Goal: Task Accomplishment & Management: Use online tool/utility

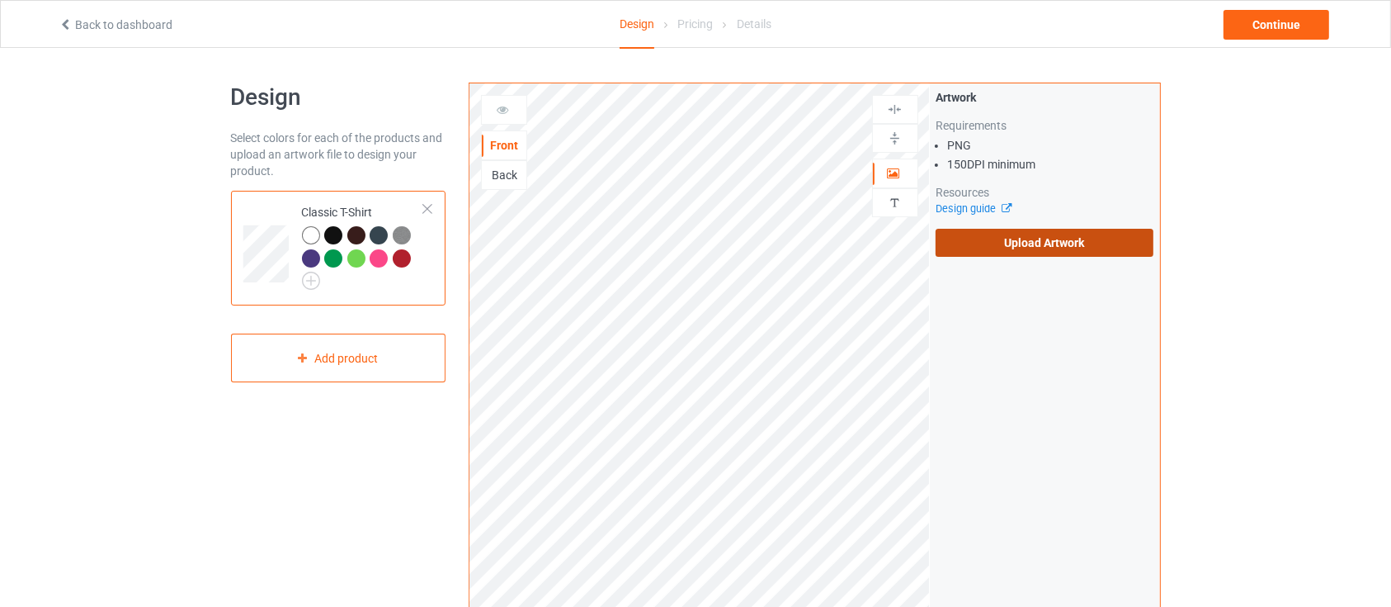
click at [994, 238] on label "Upload Artwork" at bounding box center [1045, 243] width 219 height 28
click at [0, 0] on input "Upload Artwork" at bounding box center [0, 0] width 0 height 0
click at [95, 17] on div "Back to dashboard" at bounding box center [263, 25] width 432 height 17
click at [116, 33] on div "Back to dashboard Design Pricing Details Continue" at bounding box center [695, 24] width 1297 height 46
click at [114, 27] on link "Back to dashboard" at bounding box center [116, 24] width 114 height 13
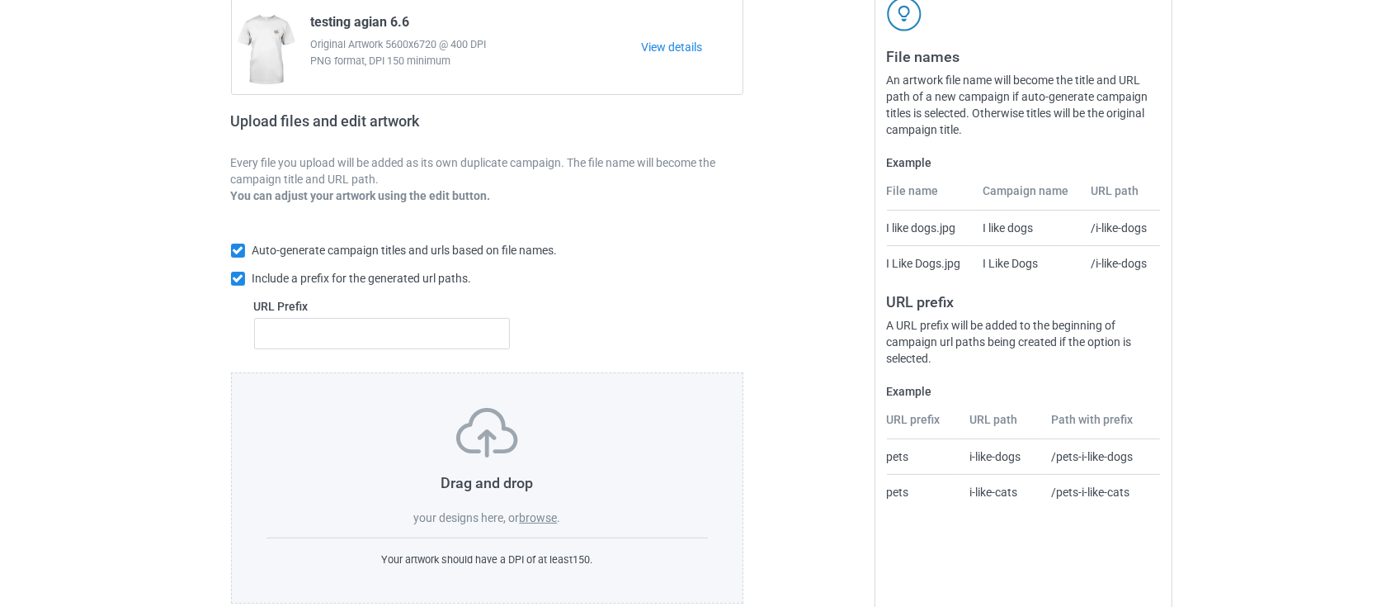
scroll to position [197, 0]
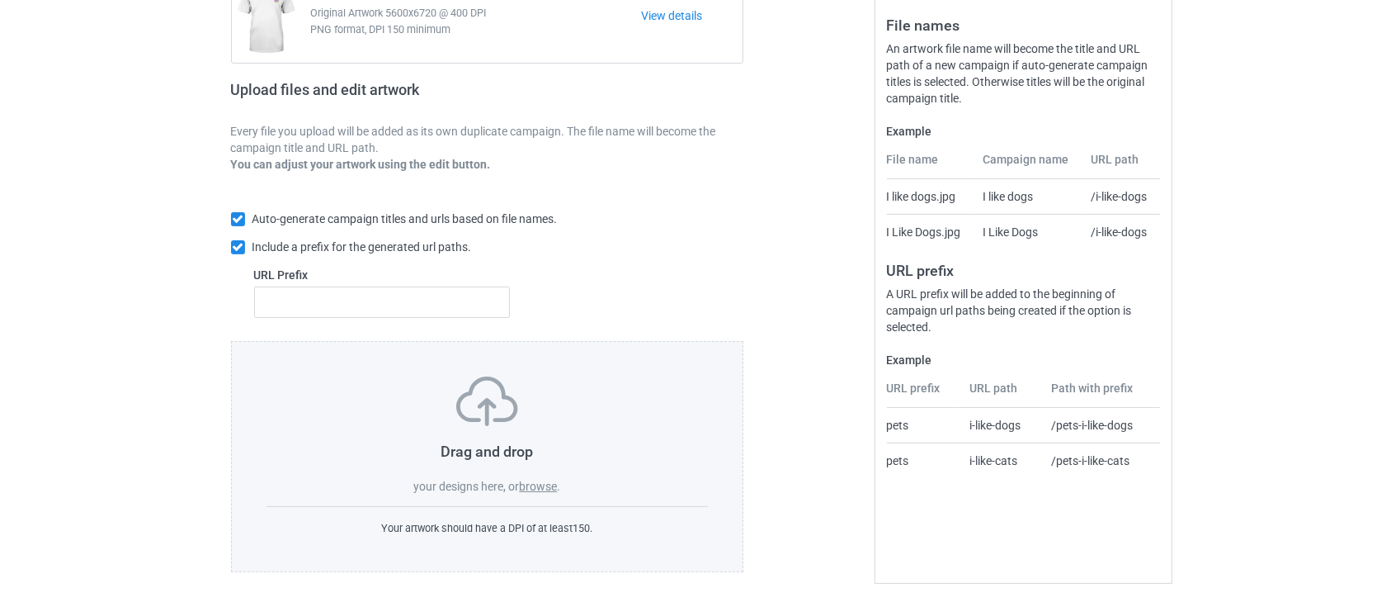
click at [536, 489] on label "browse" at bounding box center [538, 485] width 38 height 13
click at [0, 0] on input "browse" at bounding box center [0, 0] width 0 height 0
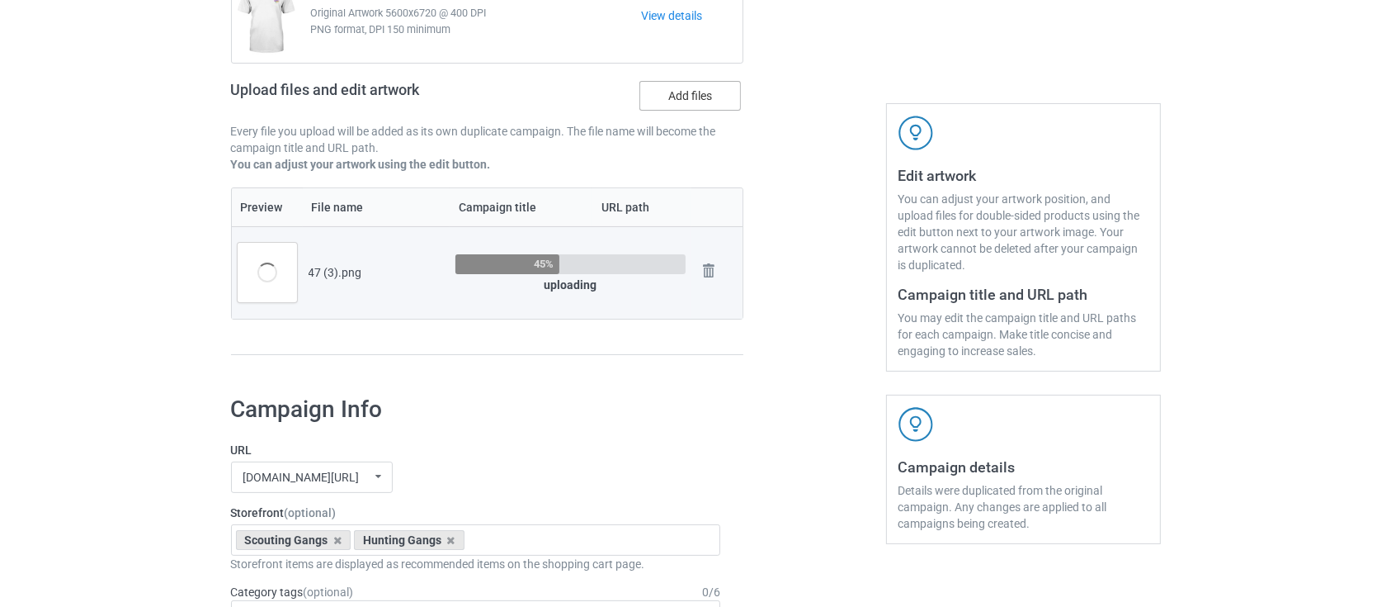
click at [682, 102] on label "Add files" at bounding box center [691, 96] width 102 height 30
click at [0, 0] on input "Add files" at bounding box center [0, 0] width 0 height 0
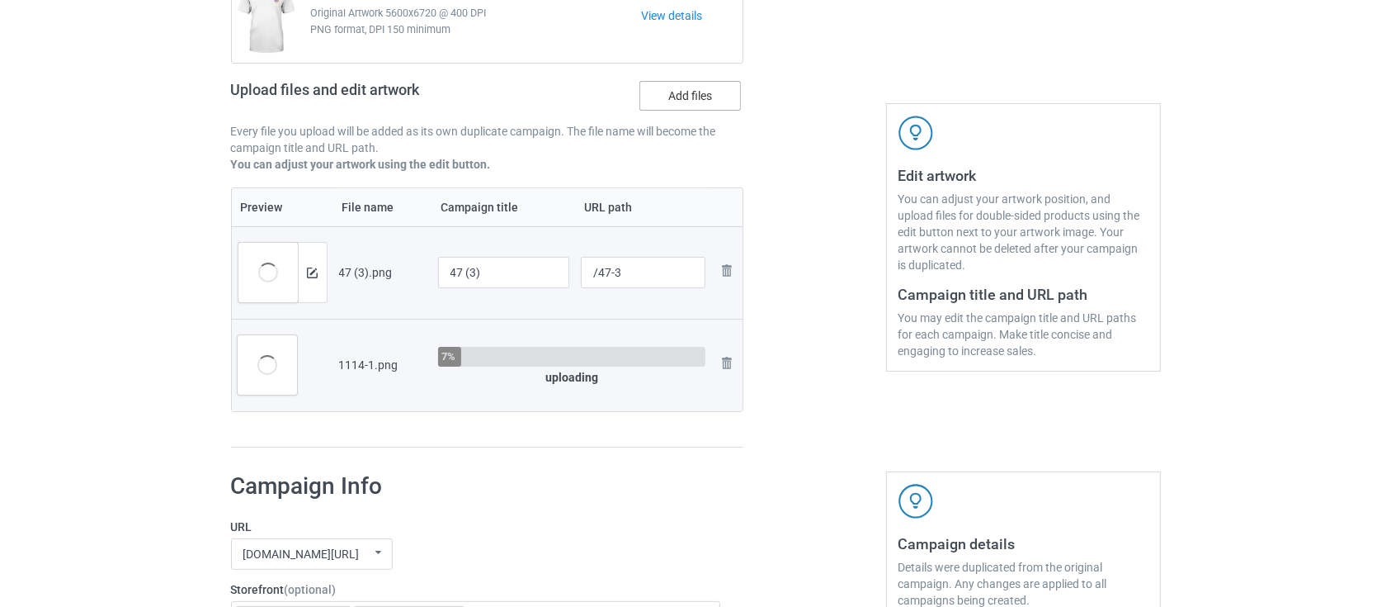
click at [687, 99] on label "Add files" at bounding box center [691, 96] width 102 height 30
click at [0, 0] on input "Add files" at bounding box center [0, 0] width 0 height 0
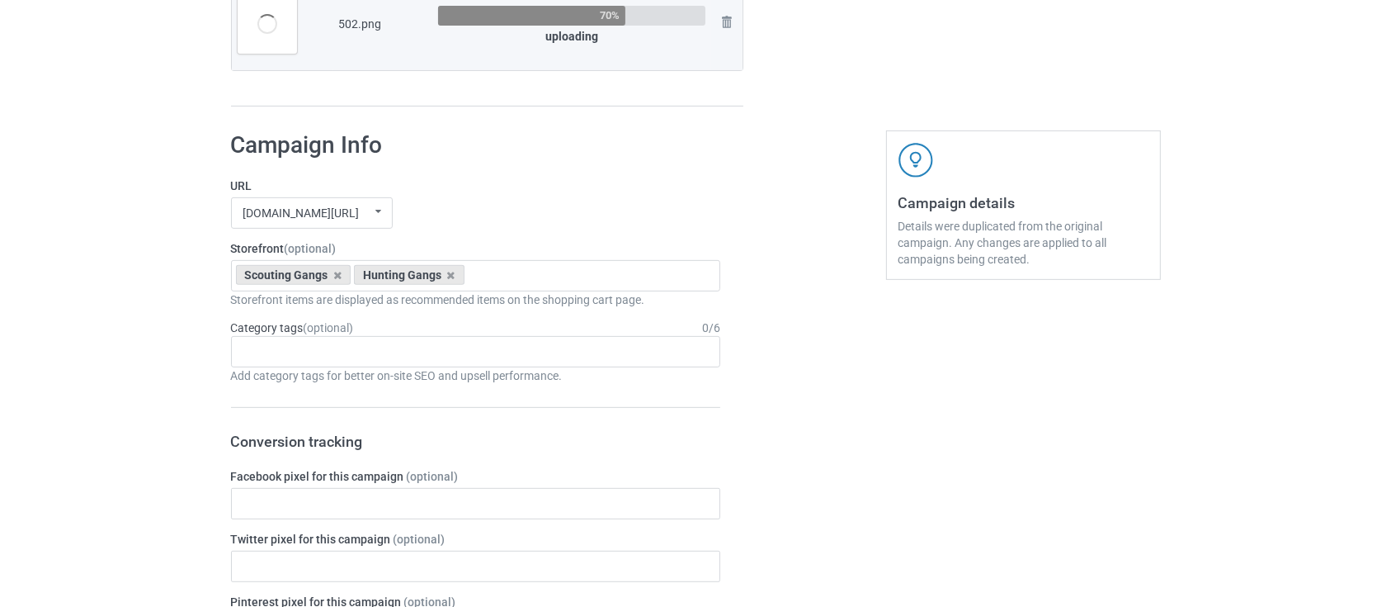
scroll to position [264, 0]
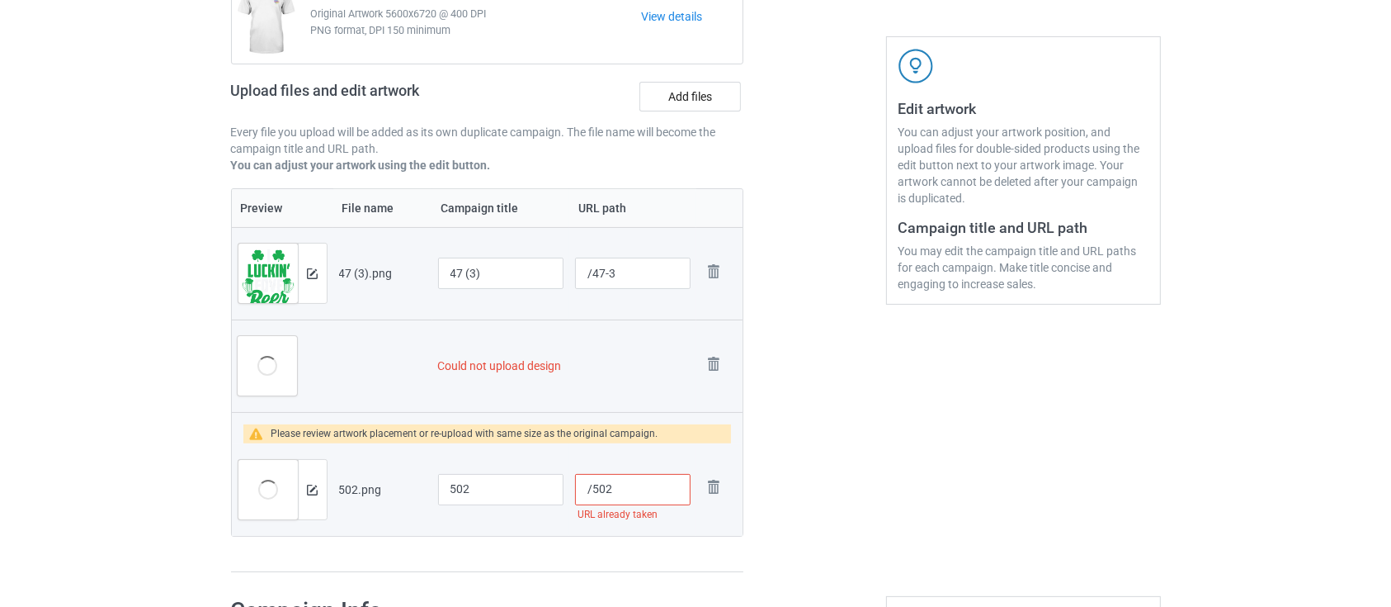
click at [654, 487] on input "/502" at bounding box center [633, 489] width 116 height 31
click at [862, 470] on div at bounding box center [814, 217] width 119 height 733
click at [469, 369] on td "Could not upload design" at bounding box center [564, 365] width 265 height 92
click at [739, 412] on td "Please review artwork placement or re-upload with same size as the original cam…" at bounding box center [488, 427] width 512 height 31
click at [791, 404] on div at bounding box center [814, 217] width 119 height 733
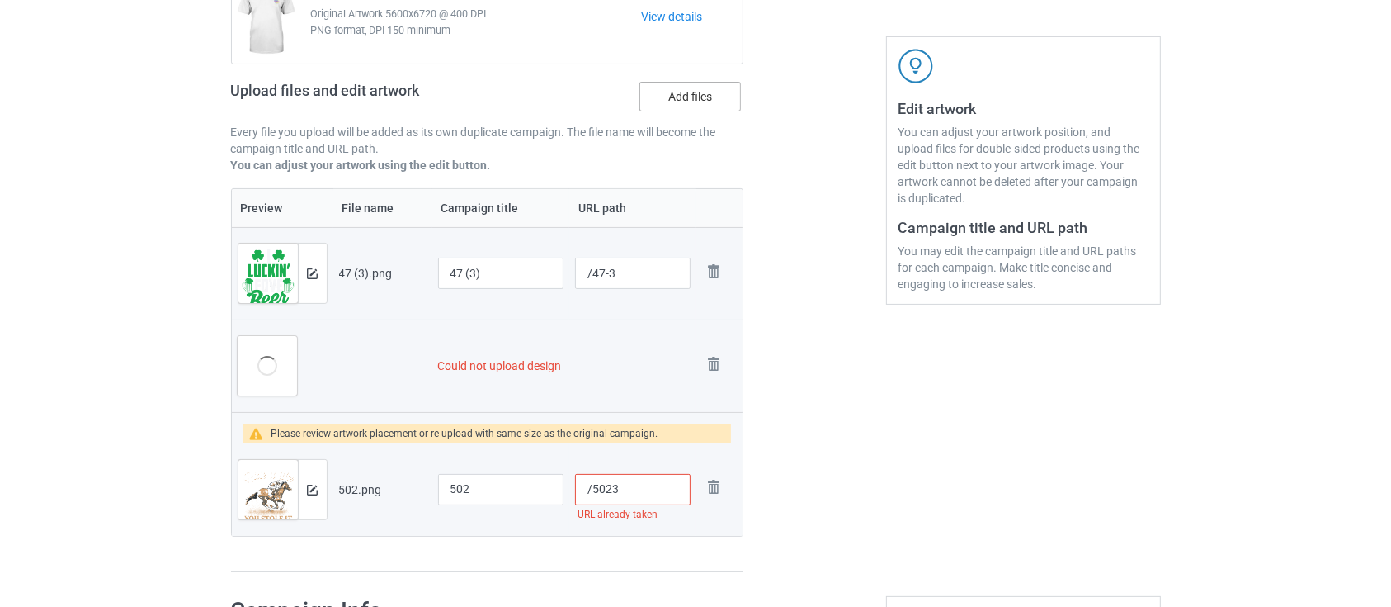
click at [695, 100] on label "Add files" at bounding box center [691, 97] width 102 height 30
click at [0, 0] on input "Add files" at bounding box center [0, 0] width 0 height 0
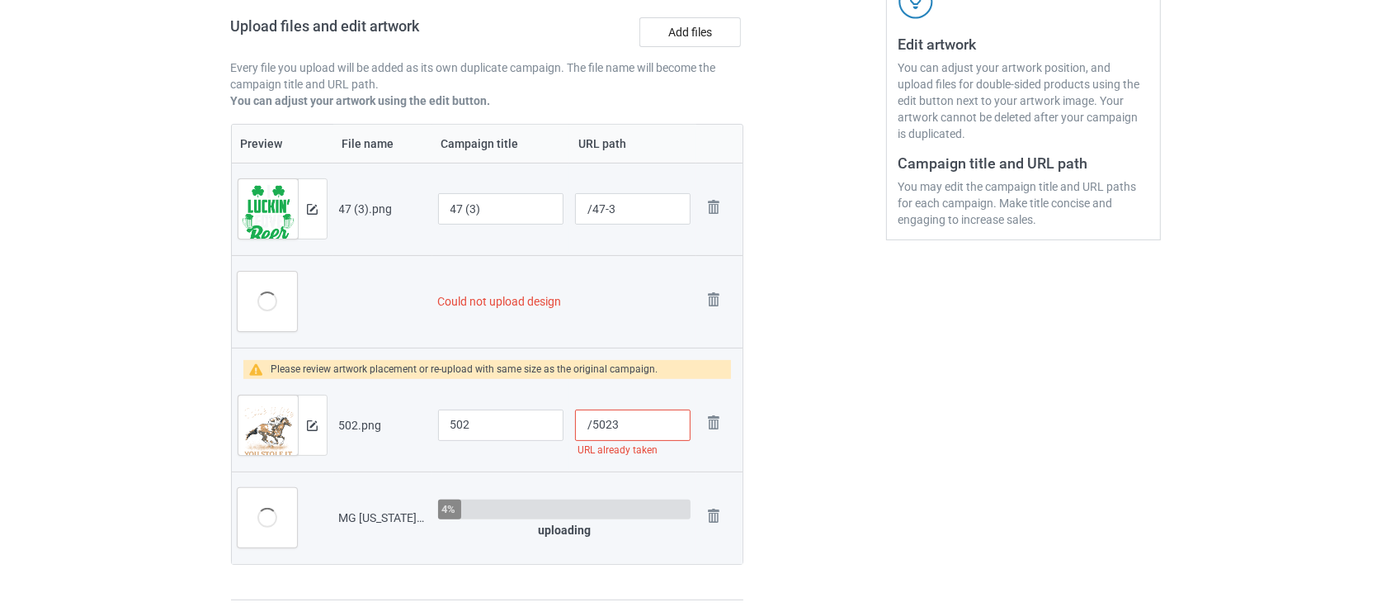
scroll to position [375, 0]
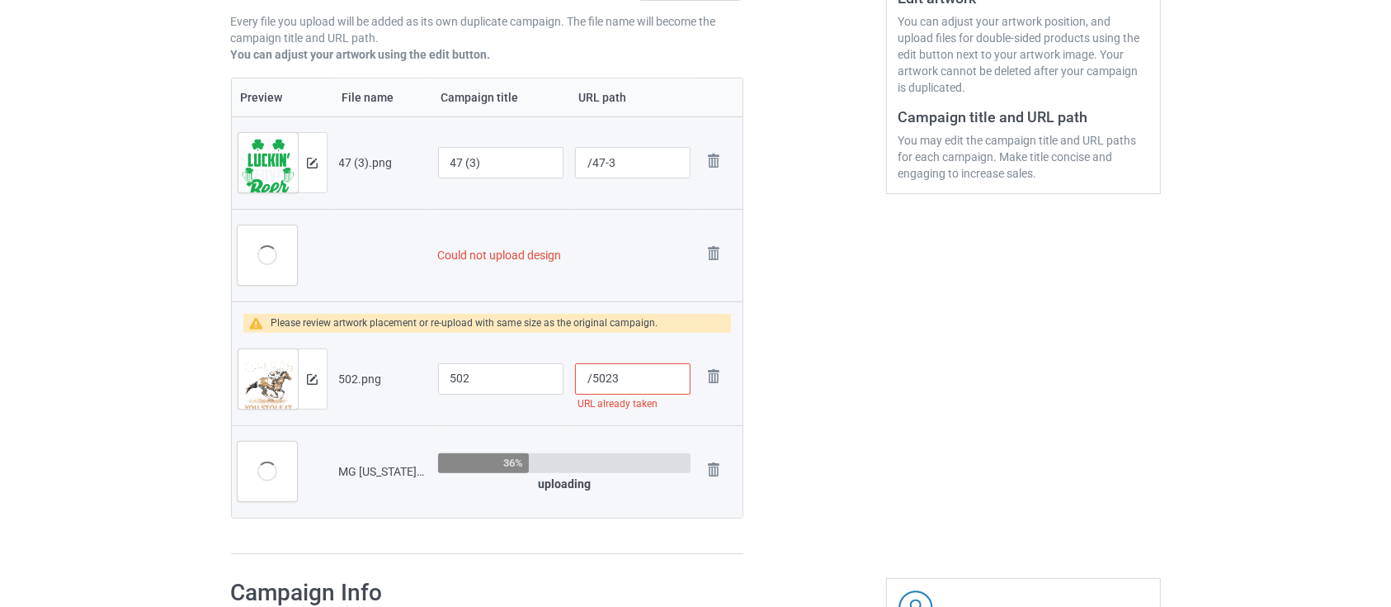
click at [555, 286] on td "Could not upload design" at bounding box center [564, 255] width 265 height 92
click at [849, 321] on div at bounding box center [814, 153] width 119 height 825
click at [647, 375] on input "/5023" at bounding box center [633, 378] width 116 height 31
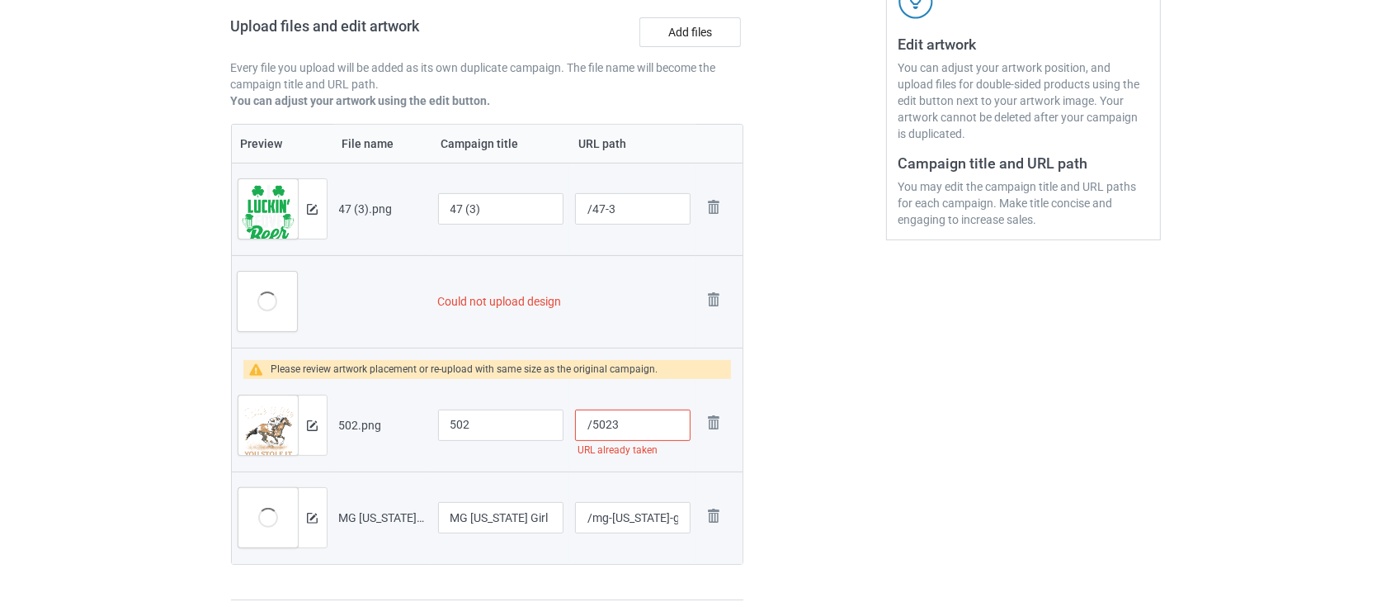
click at [905, 379] on div "Edit artwork You can adjust your artwork position, and upload files for double-…" at bounding box center [1024, 199] width 298 height 825
click at [626, 428] on input "/5023" at bounding box center [633, 424] width 116 height 31
drag, startPoint x: 594, startPoint y: 427, endPoint x: 680, endPoint y: 427, distance: 85.8
click at [680, 427] on input "/5023" at bounding box center [633, 424] width 116 height 31
type input "/testingabcde"
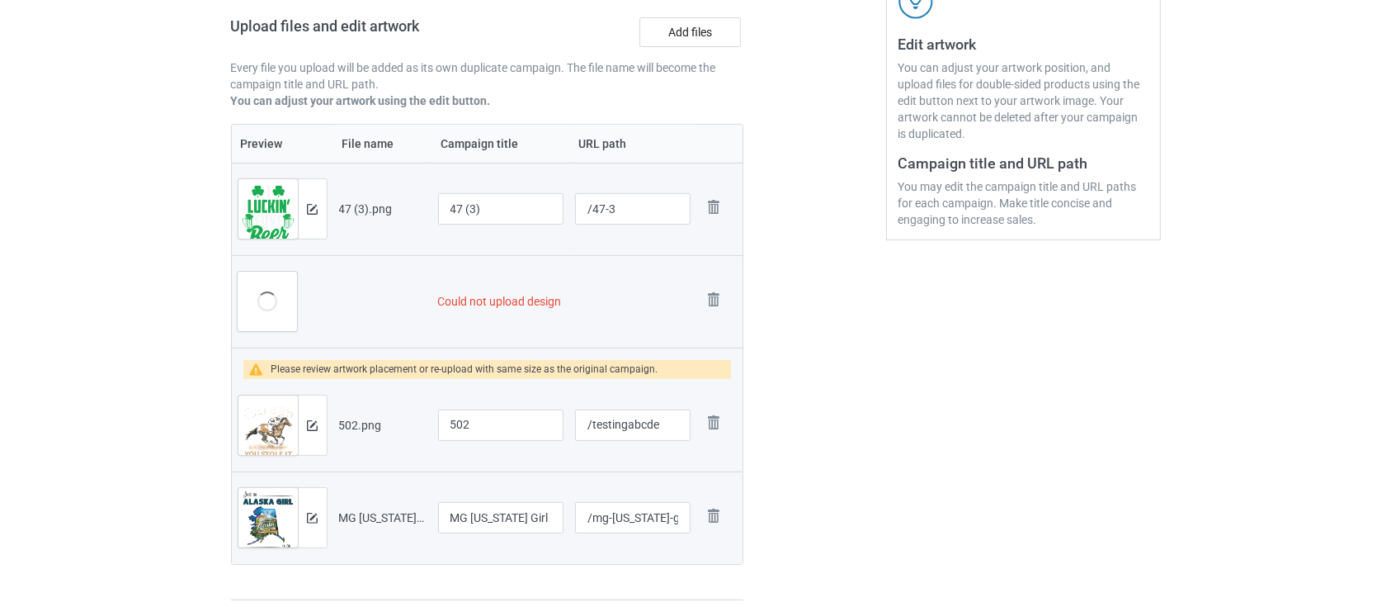
click at [897, 373] on div "Edit artwork You can adjust your artwork position, and upload files for double-…" at bounding box center [1024, 199] width 298 height 825
drag, startPoint x: 1089, startPoint y: 442, endPoint x: 1069, endPoint y: 462, distance: 28.0
click at [1089, 446] on div "Edit artwork You can adjust your artwork position, and upload files for double-…" at bounding box center [1024, 199] width 298 height 825
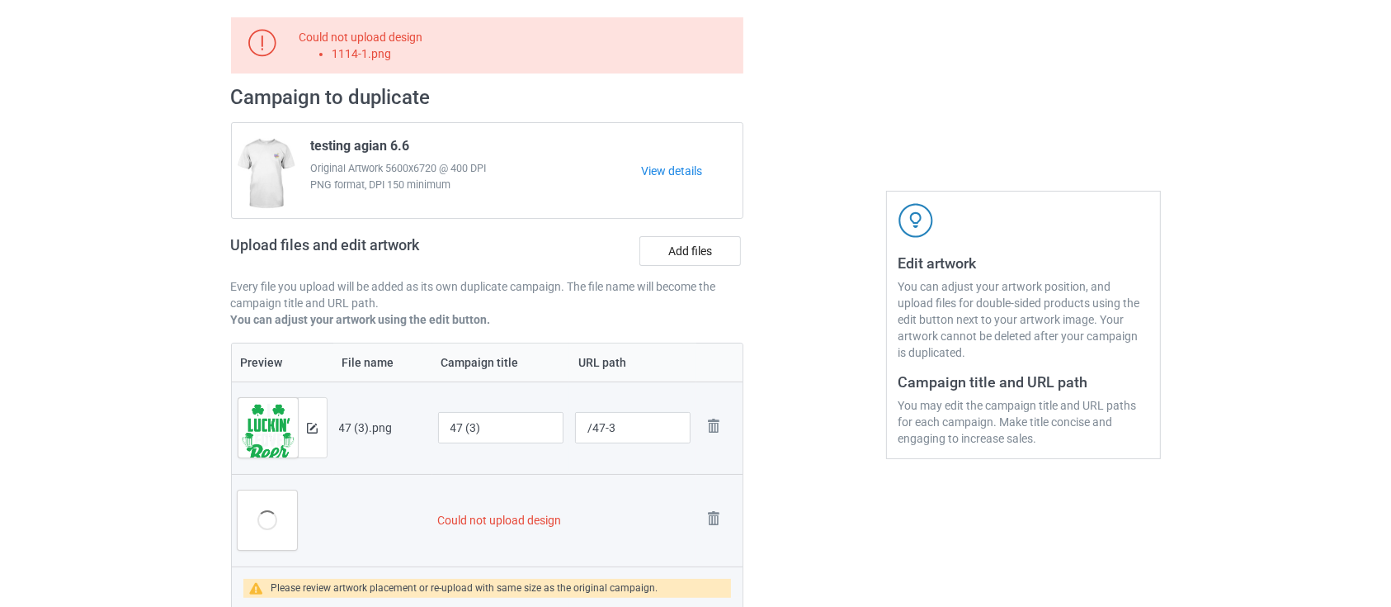
scroll to position [0, 0]
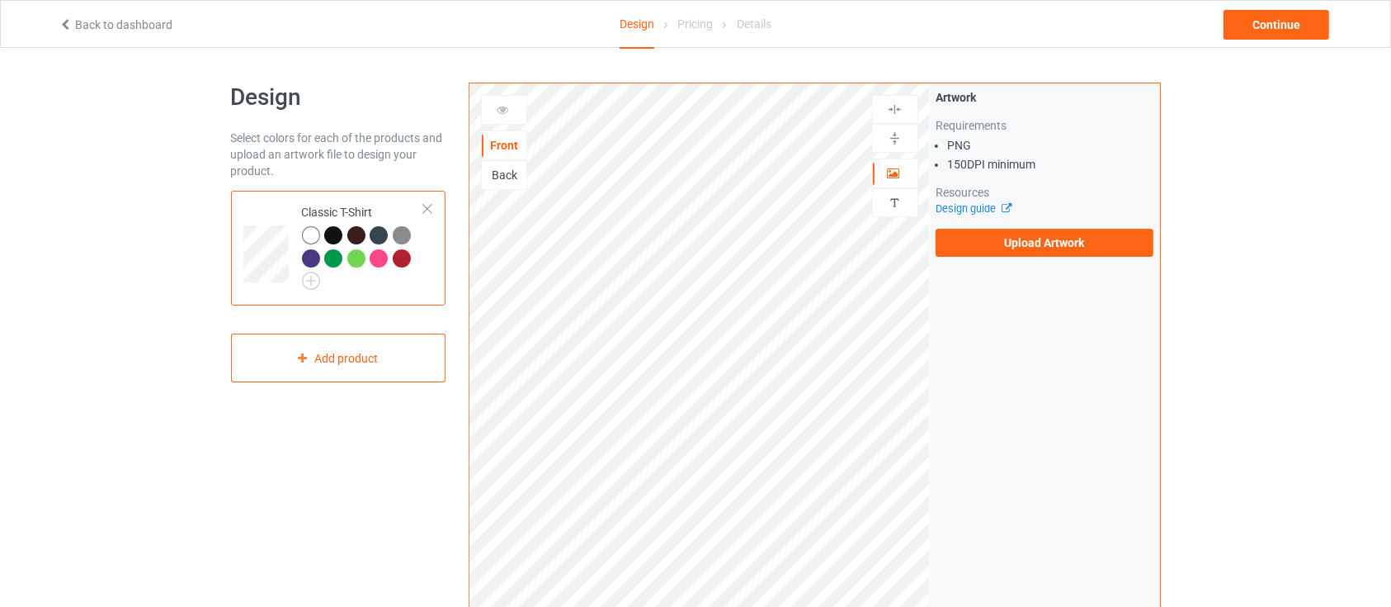
click at [997, 263] on div "Artwork Requirements PNG 150 DPI minimum Resources Design guide Upload Artwork" at bounding box center [1045, 396] width 230 height 627
click at [1024, 244] on label "Upload Artwork" at bounding box center [1045, 243] width 219 height 28
click at [0, 0] on input "Upload Artwork" at bounding box center [0, 0] width 0 height 0
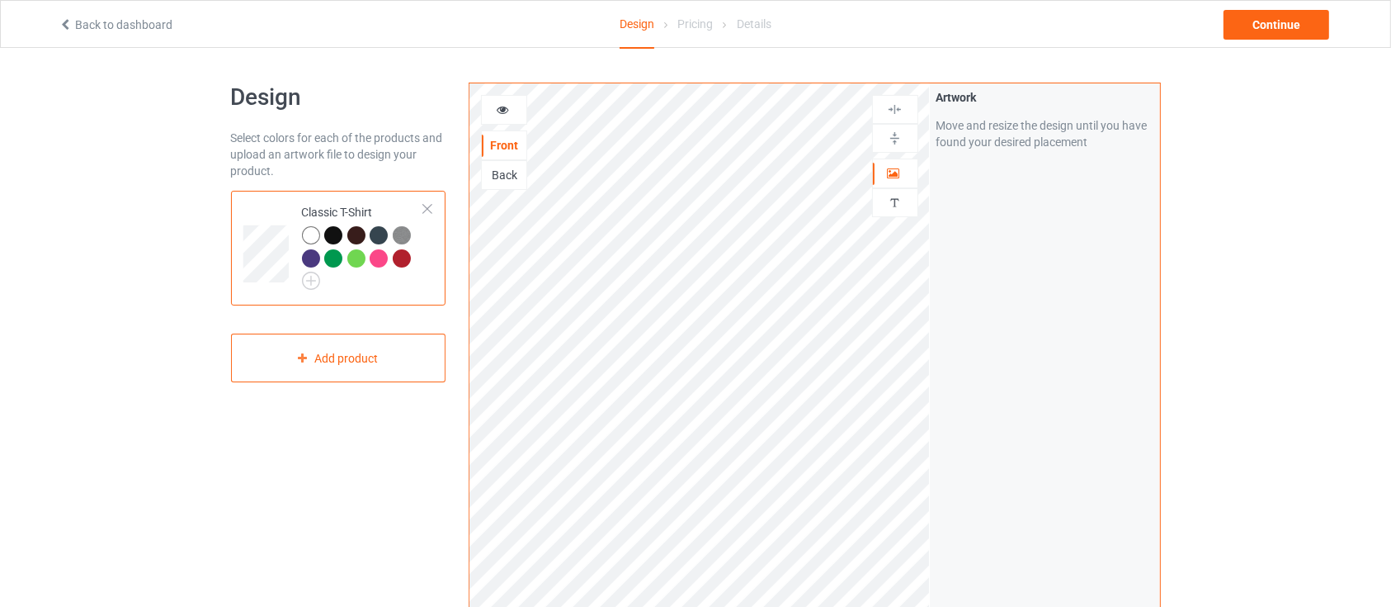
click at [76, 26] on link "Back to dashboard" at bounding box center [116, 24] width 114 height 13
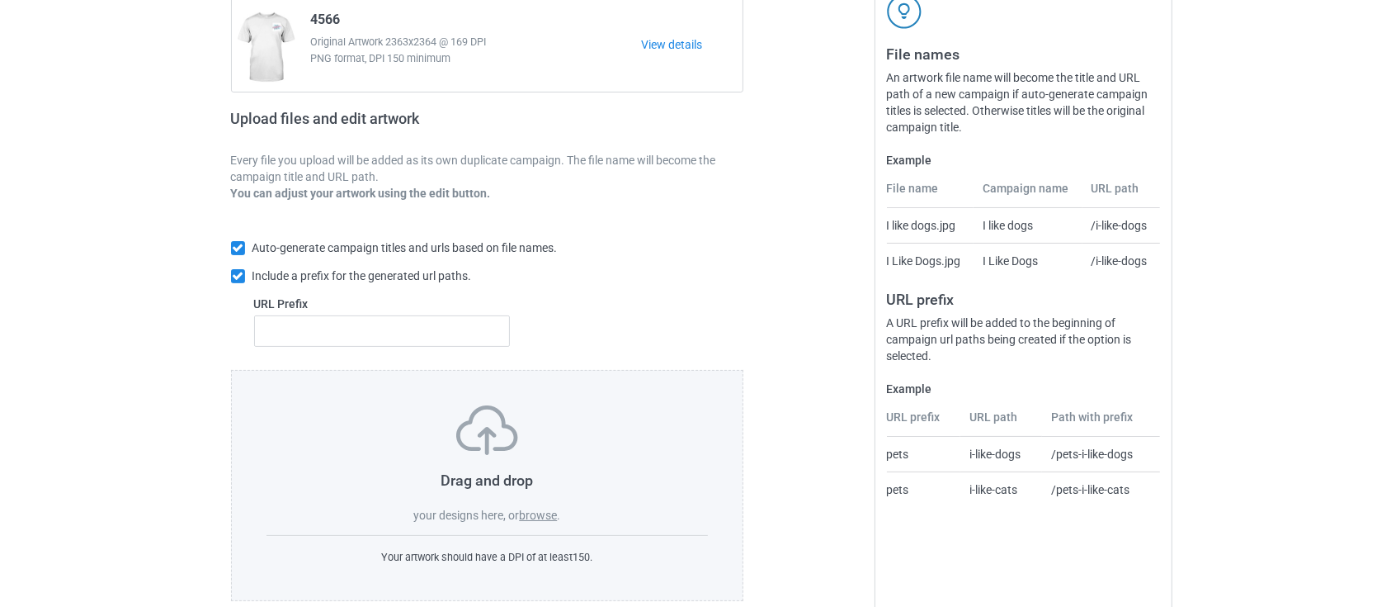
scroll to position [197, 0]
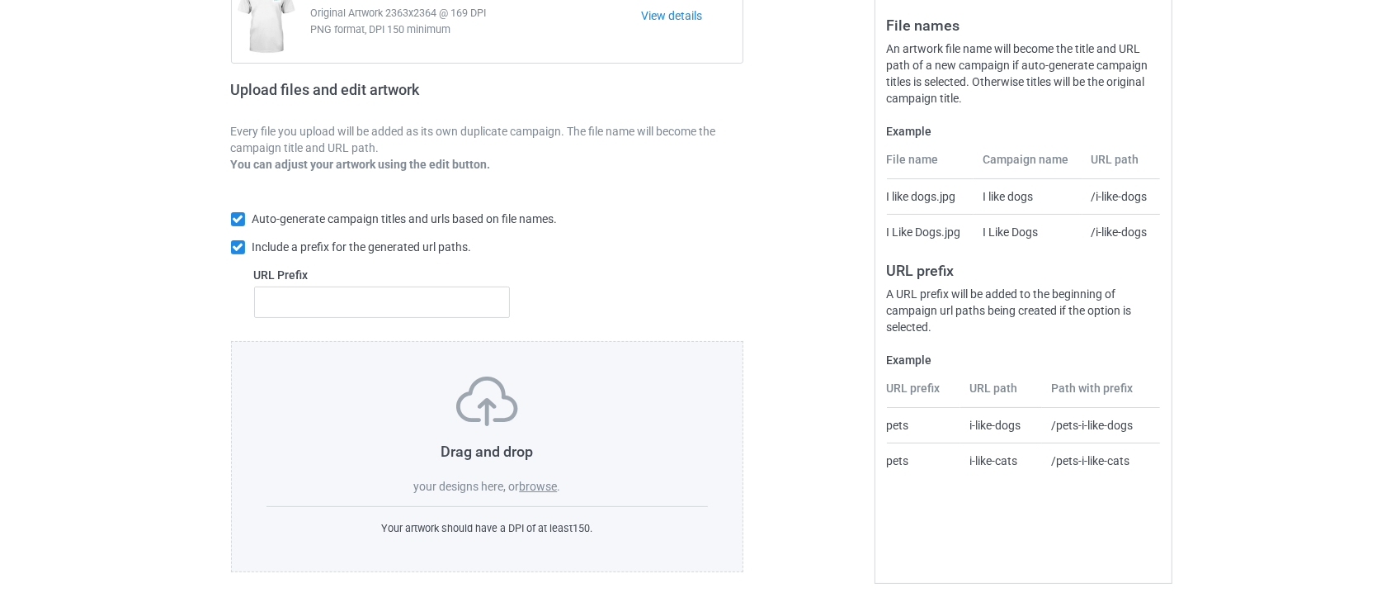
click at [545, 481] on label "browse" at bounding box center [538, 485] width 38 height 13
click at [0, 0] on input "browse" at bounding box center [0, 0] width 0 height 0
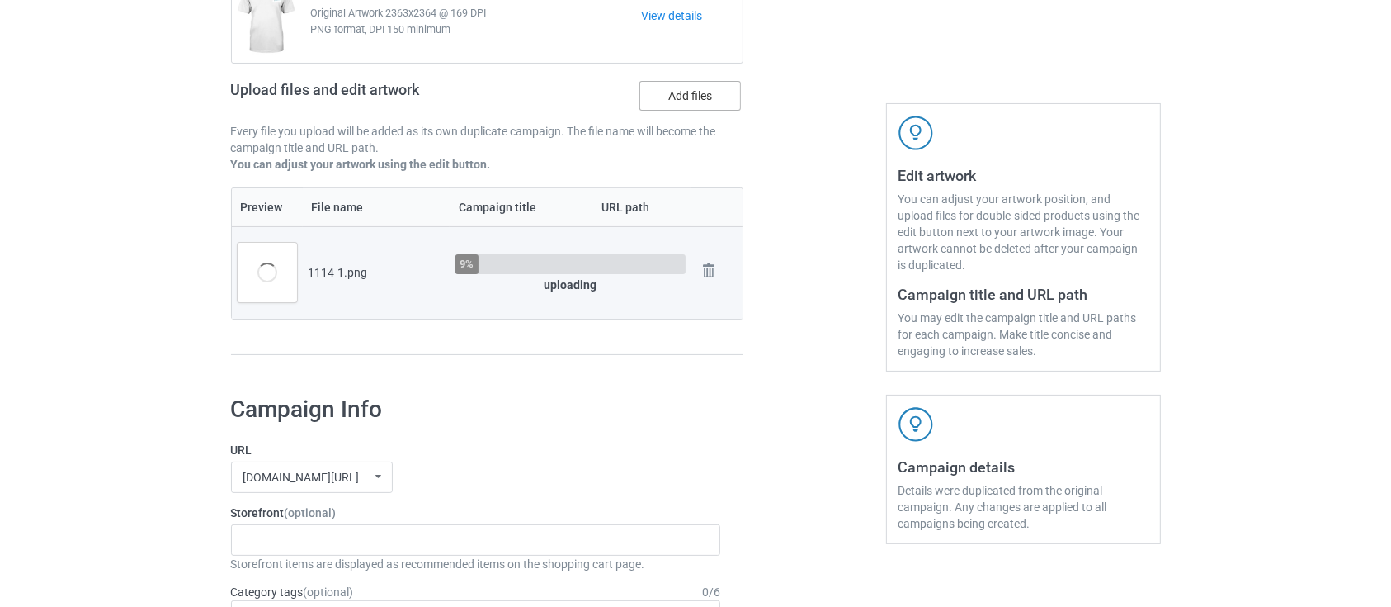
click at [696, 109] on label "Add files" at bounding box center [691, 96] width 102 height 30
click at [0, 0] on input "Add files" at bounding box center [0, 0] width 0 height 0
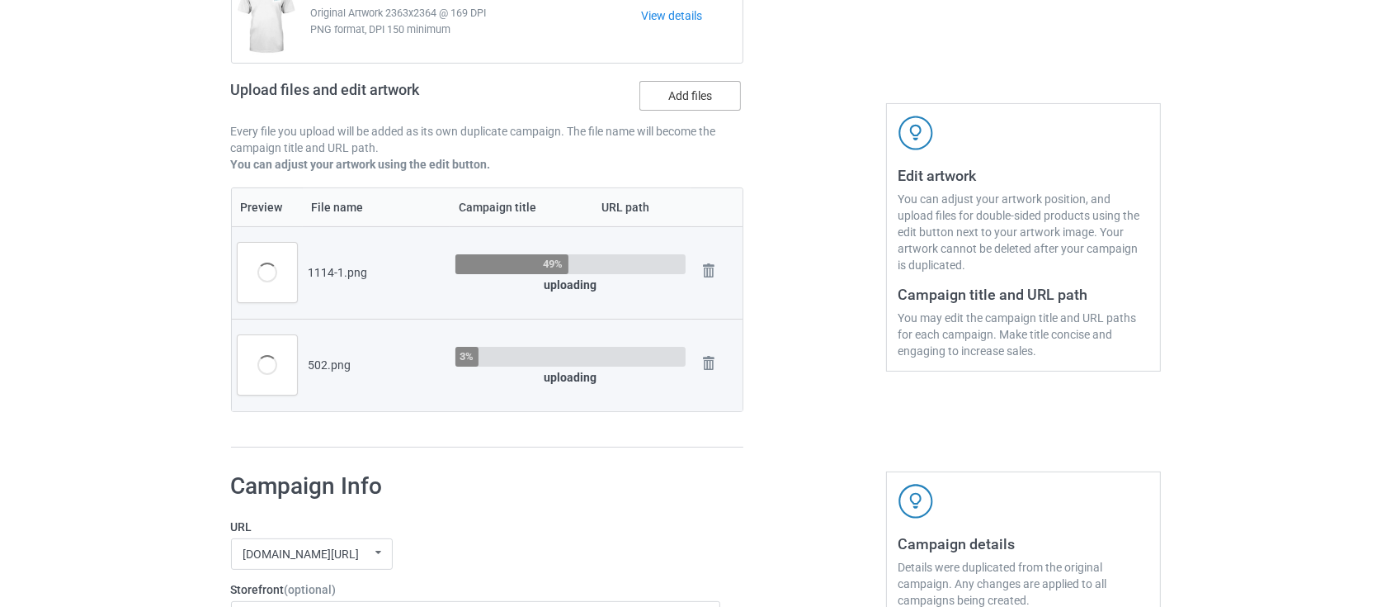
click at [689, 109] on label "Add files" at bounding box center [691, 96] width 102 height 30
click at [0, 0] on input "Add files" at bounding box center [0, 0] width 0 height 0
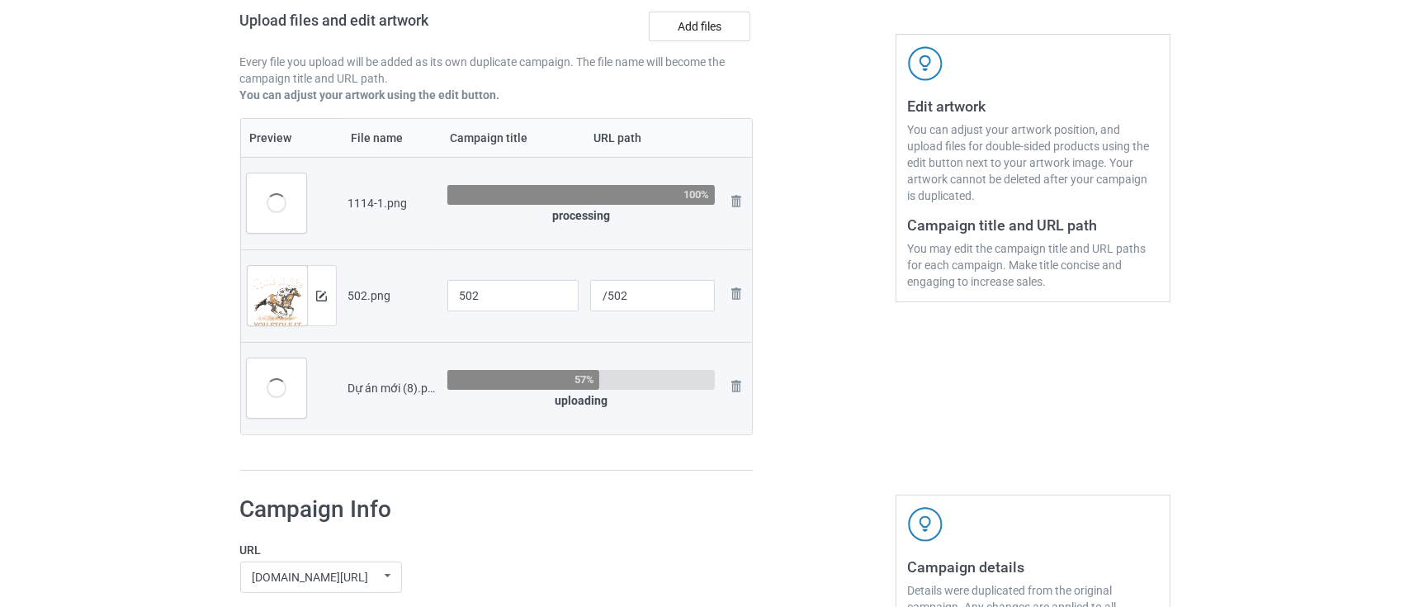
scroll to position [251, 0]
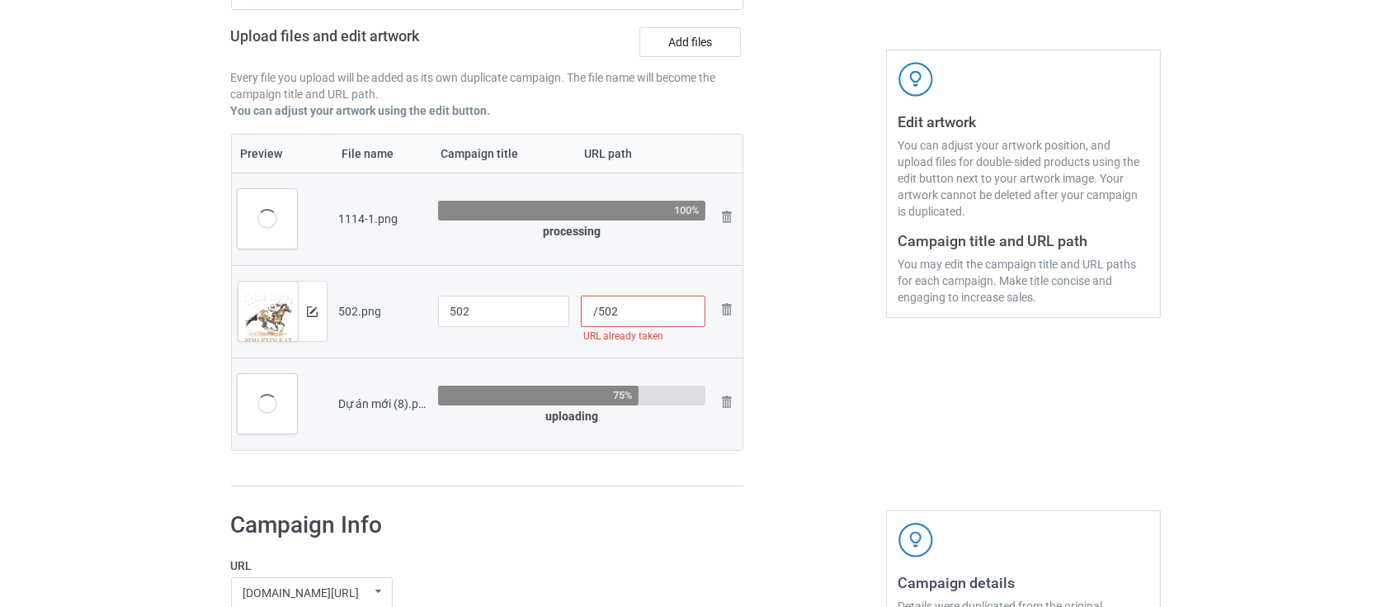
click at [639, 307] on input "/502" at bounding box center [643, 310] width 125 height 31
drag, startPoint x: 603, startPoint y: 309, endPoint x: 678, endPoint y: 309, distance: 74.3
click at [678, 309] on input "/502" at bounding box center [643, 310] width 125 height 31
click at [604, 314] on input "/5444556" at bounding box center [643, 310] width 125 height 31
click at [799, 312] on div at bounding box center [814, 182] width 119 height 634
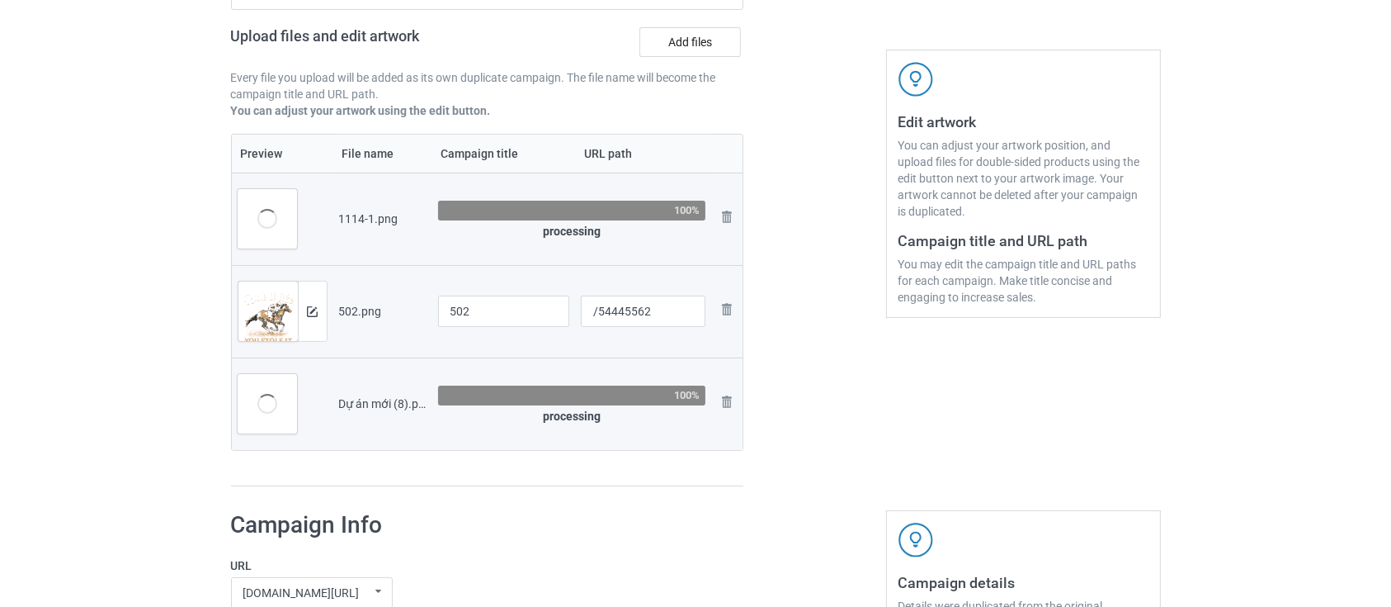
type input "/502"
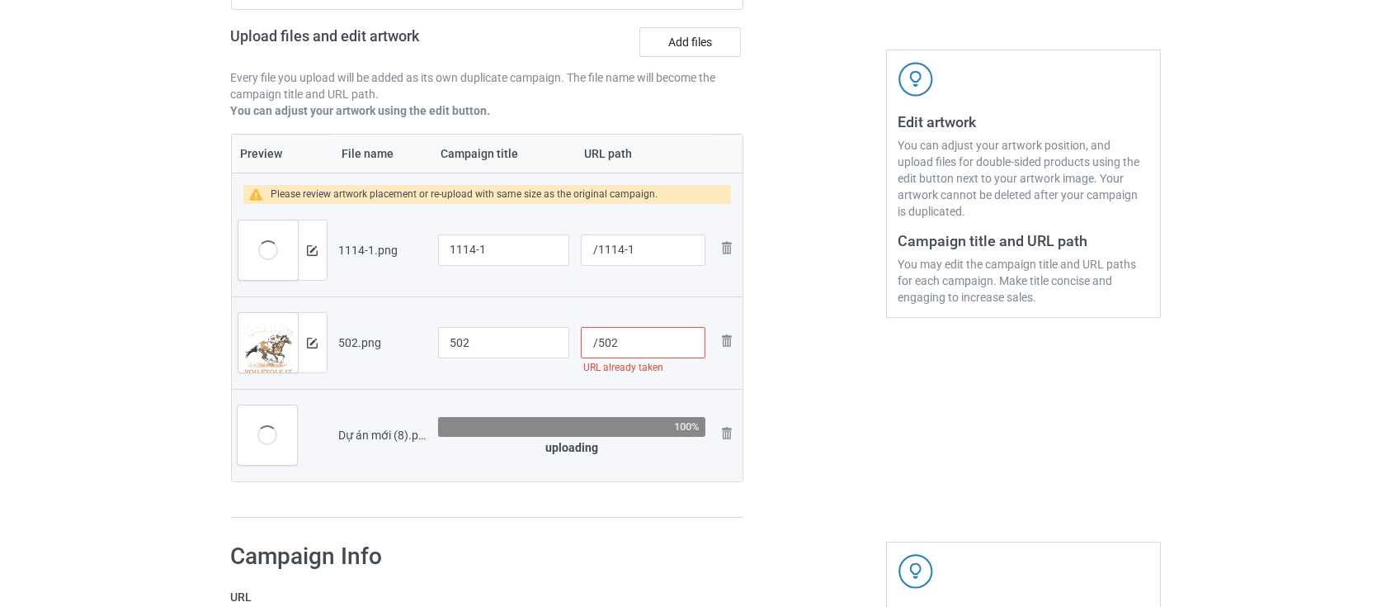
click at [605, 344] on input "/502" at bounding box center [643, 342] width 124 height 31
drag, startPoint x: 623, startPoint y: 341, endPoint x: 597, endPoint y: 342, distance: 25.6
click at [597, 342] on input "/502" at bounding box center [643, 342] width 124 height 31
drag, startPoint x: 541, startPoint y: 342, endPoint x: 456, endPoint y: 342, distance: 85.8
click at [456, 342] on input "502" at bounding box center [504, 342] width 132 height 31
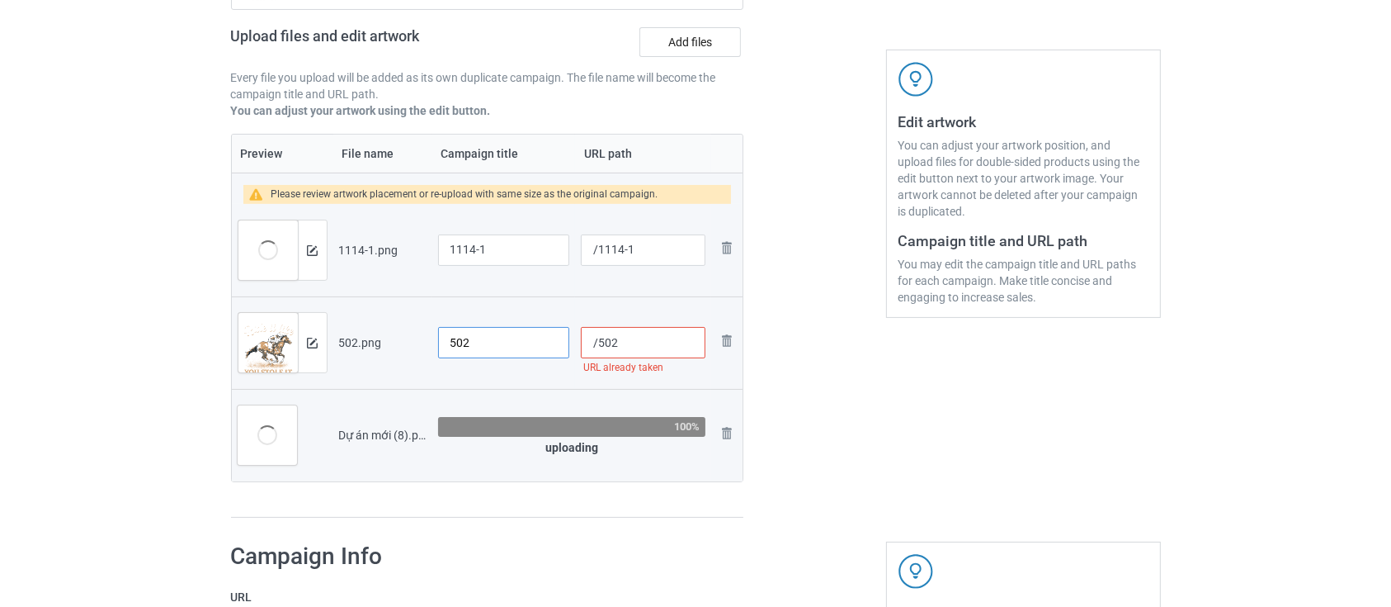
type input "5"
type input "502"
type input "/54445"
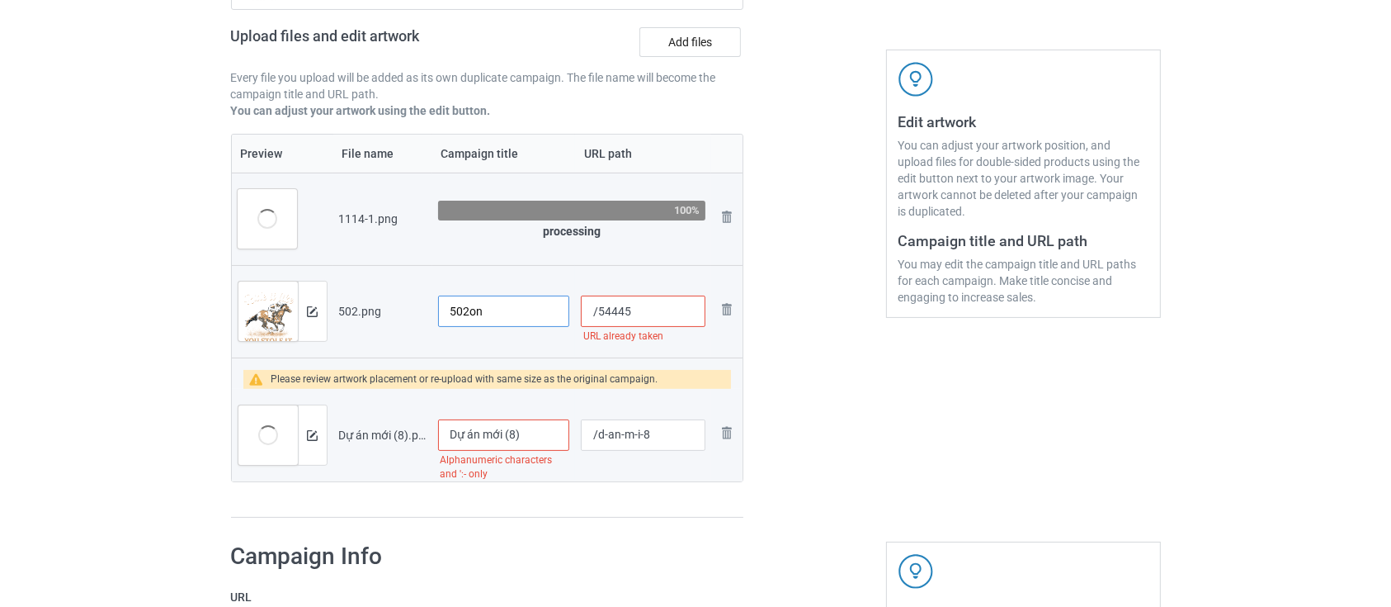
type input "502on"
click at [658, 316] on input "/54445" at bounding box center [643, 310] width 124 height 31
type input "/tezting"
click at [541, 446] on input "Dự án mới (8)" at bounding box center [504, 434] width 132 height 31
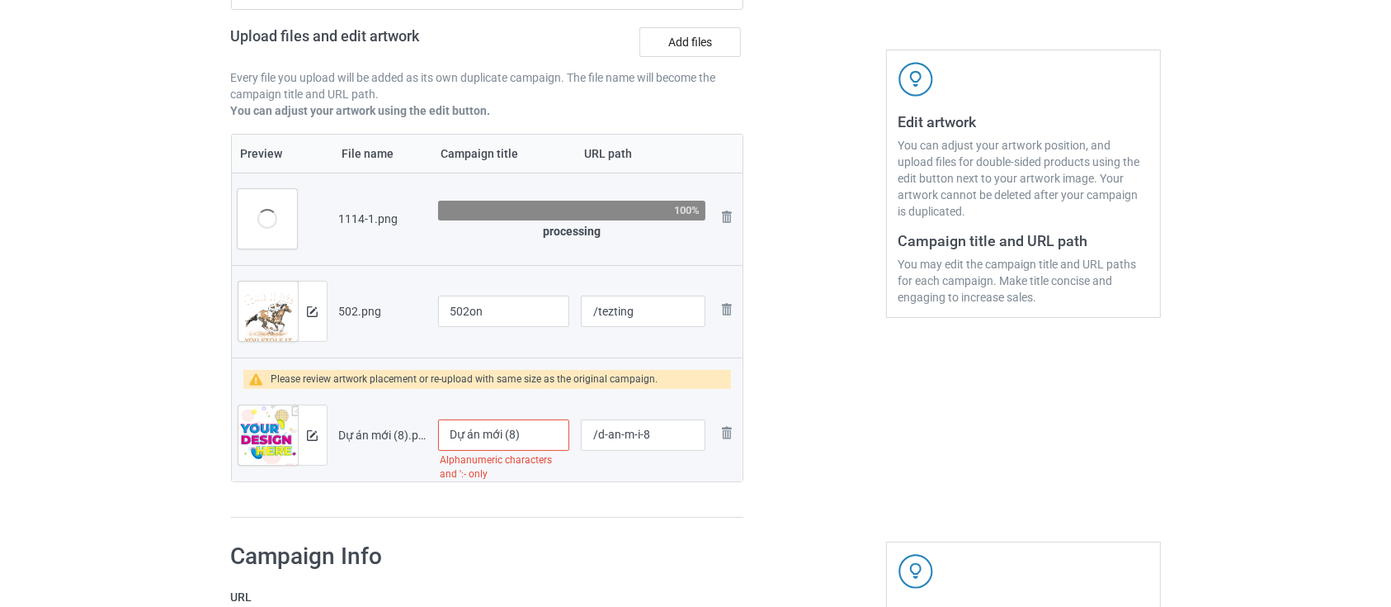
click at [541, 446] on input "Dự án mới (8)" at bounding box center [504, 434] width 132 height 31
type input "tesztinig"
click at [678, 432] on input "/d-an-m-i-8" at bounding box center [643, 434] width 124 height 31
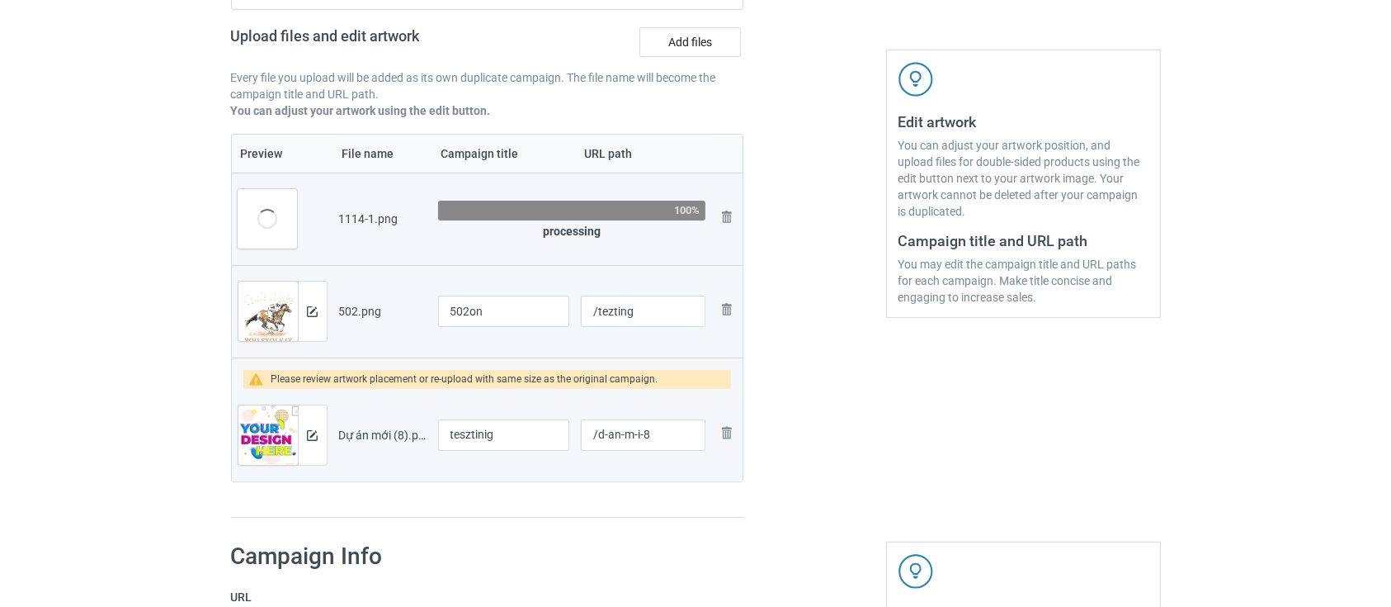
click at [808, 280] on div at bounding box center [814, 197] width 119 height 665
click at [277, 430] on img at bounding box center [267, 440] width 59 height 71
click at [305, 431] on div at bounding box center [312, 434] width 29 height 59
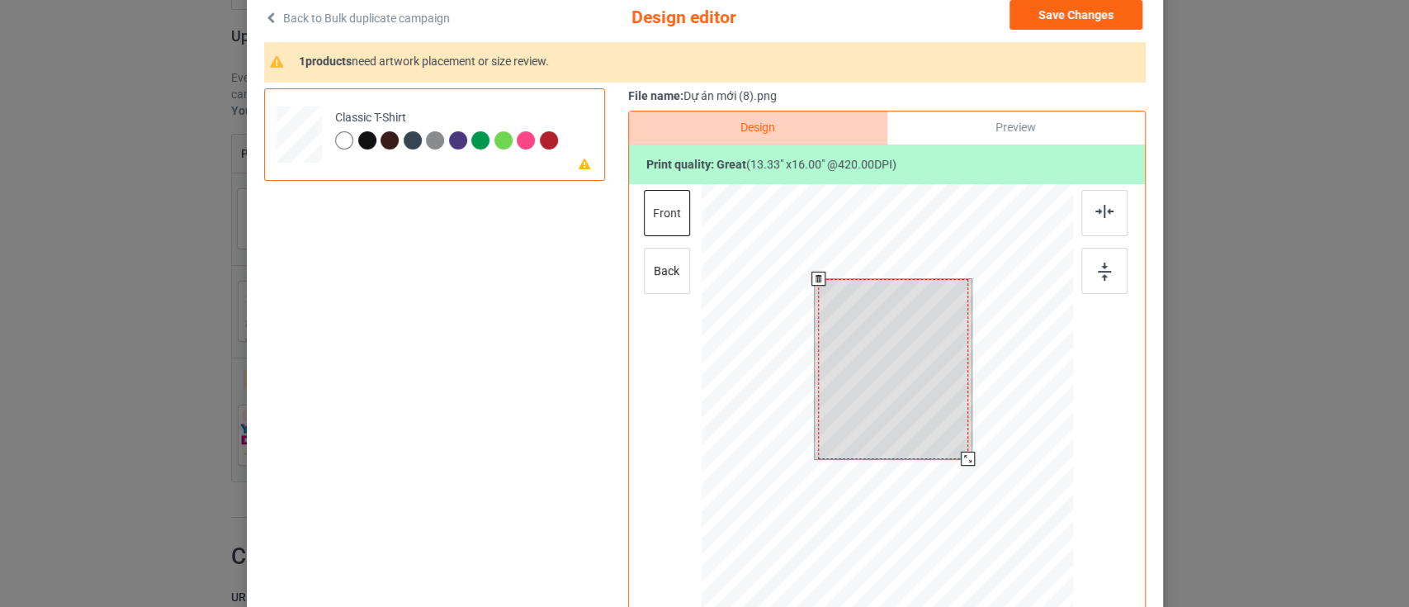
scroll to position [0, 0]
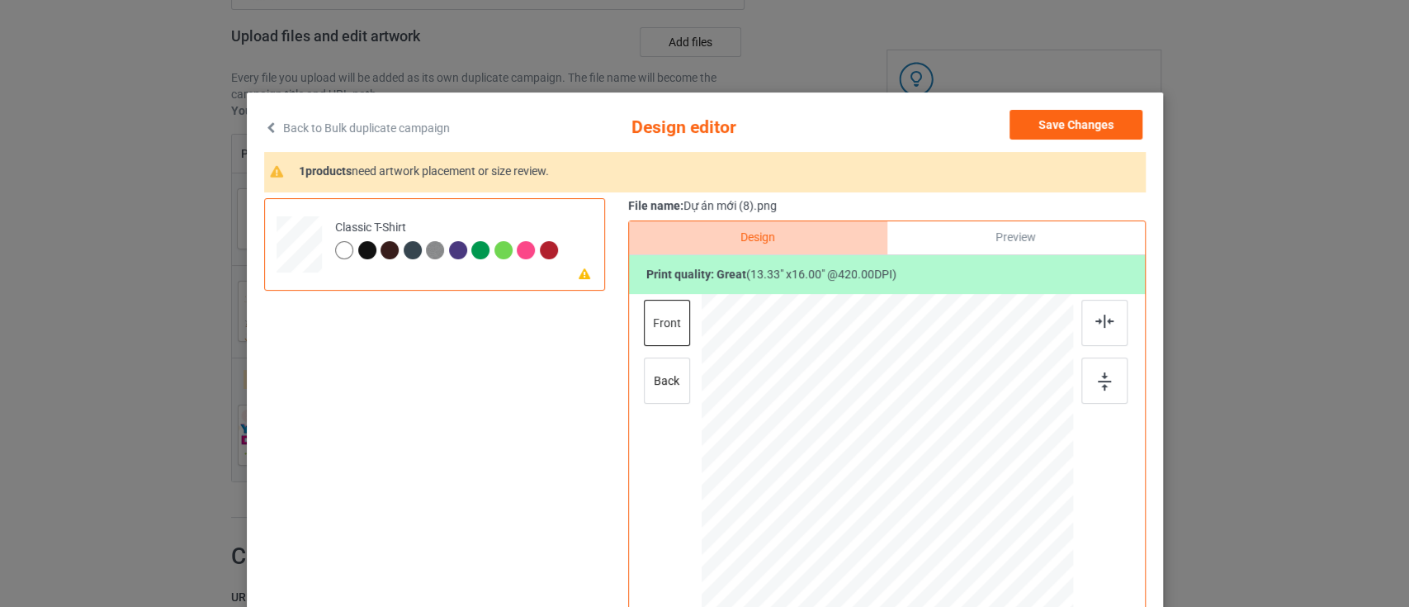
click at [162, 355] on div "Back to Bulk duplicate campaign Design editor Save Changes 1 products need artw…" at bounding box center [704, 303] width 1409 height 607
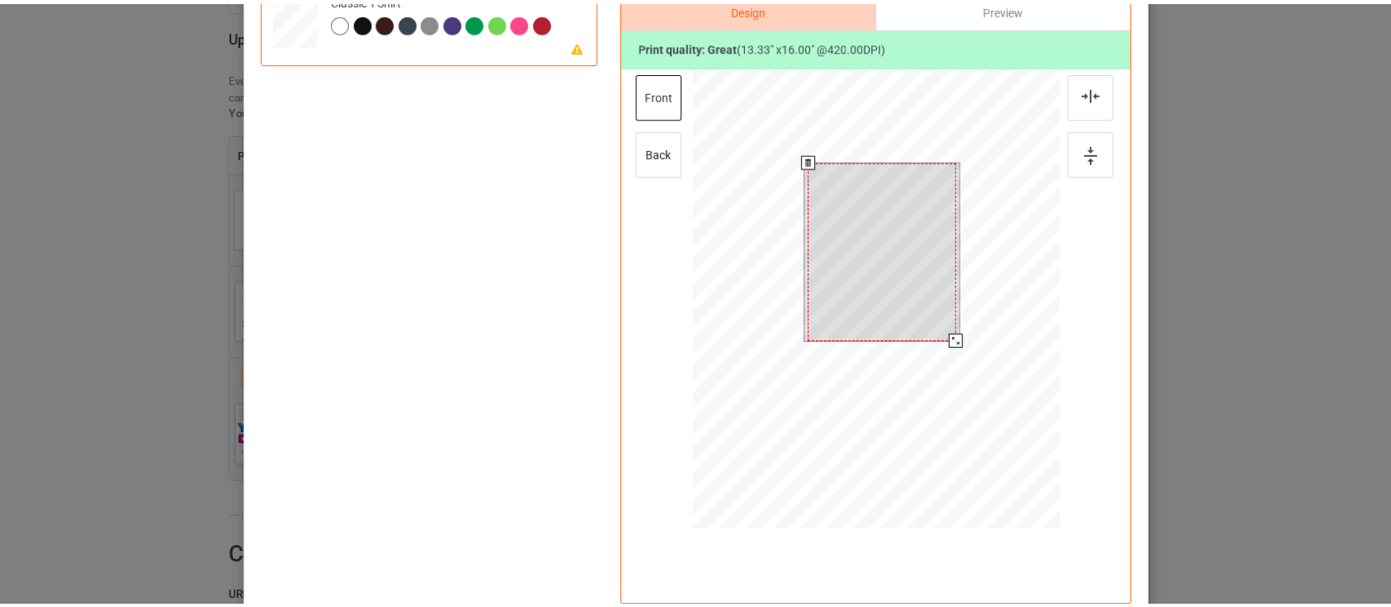
scroll to position [7, 0]
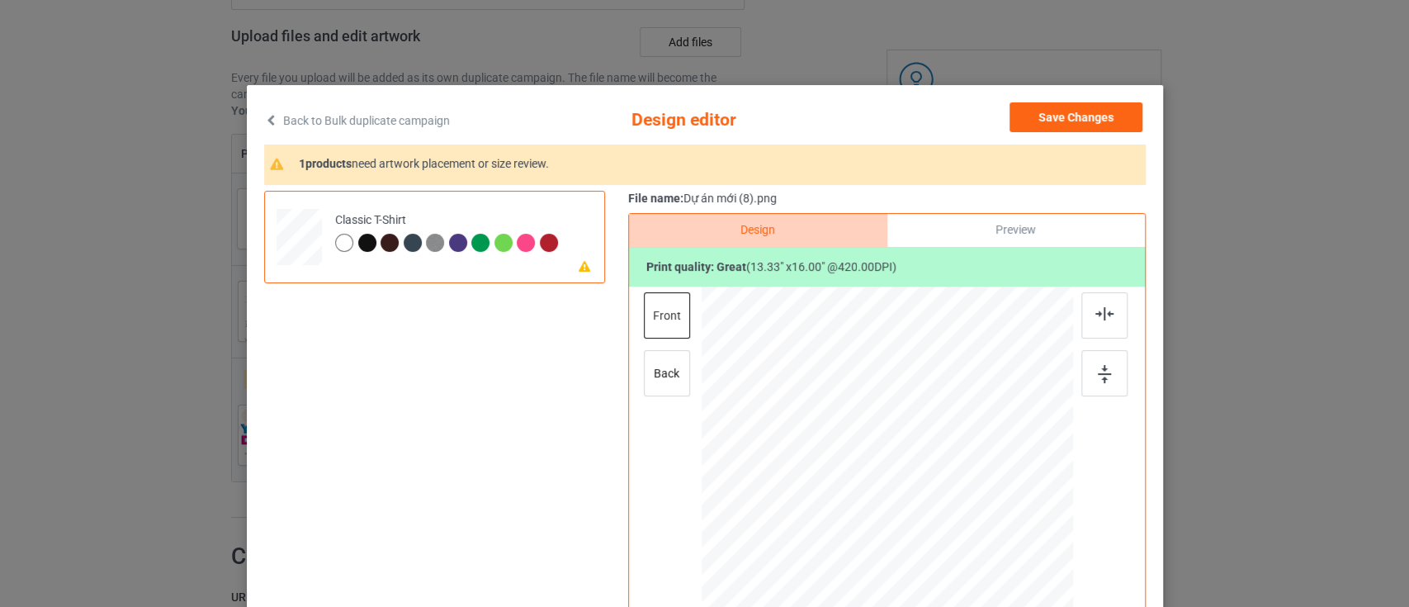
click at [953, 239] on div "Preview" at bounding box center [1014, 230] width 257 height 33
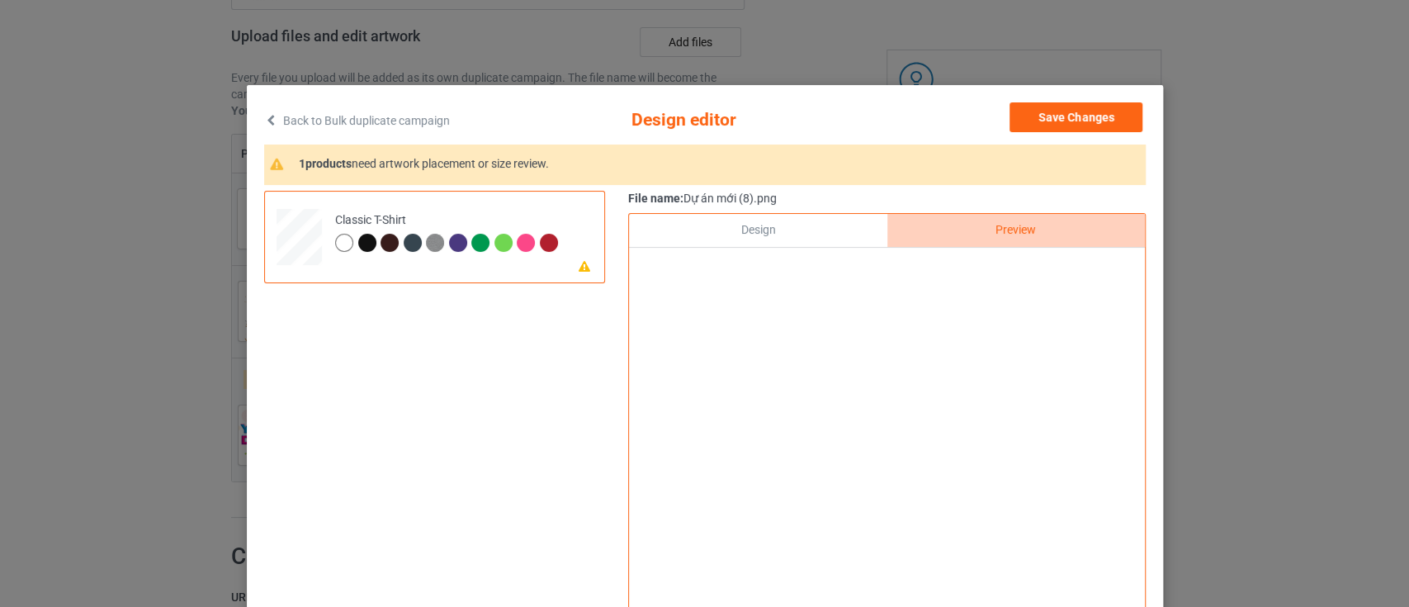
click at [751, 239] on div "Design" at bounding box center [757, 230] width 257 height 33
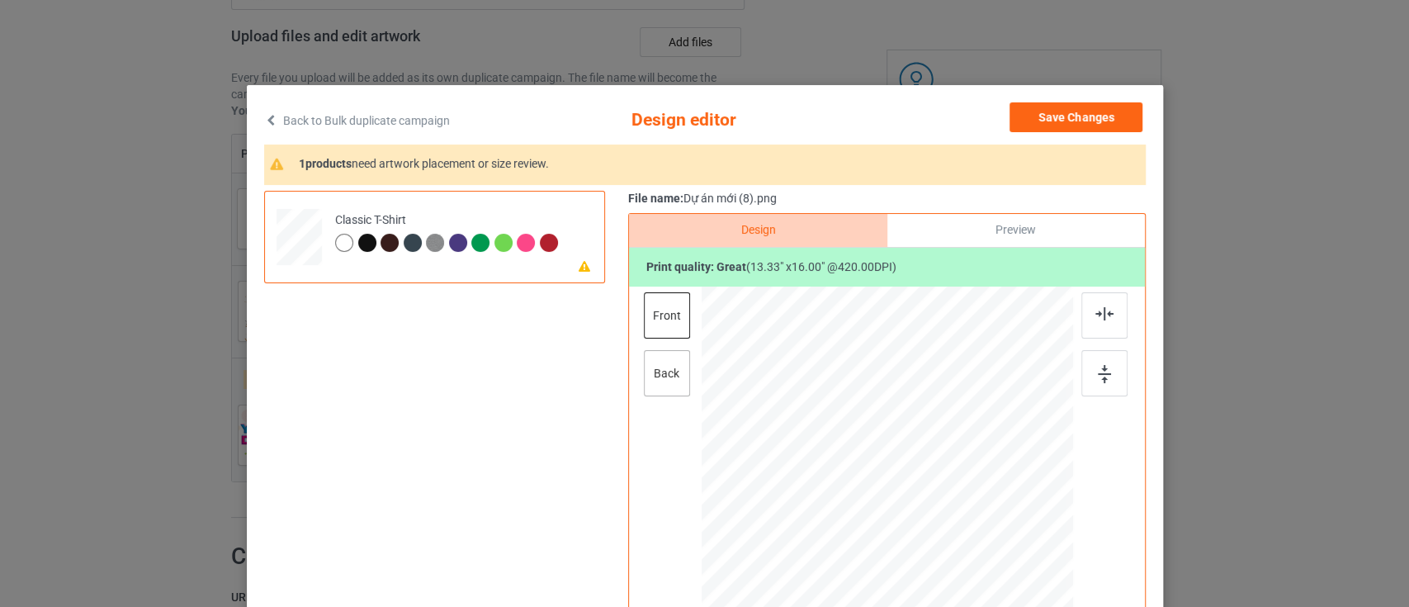
click at [656, 360] on div "back" at bounding box center [666, 373] width 46 height 46
click at [656, 308] on div "front" at bounding box center [666, 315] width 46 height 46
click at [1063, 122] on button "Save Changes" at bounding box center [1075, 117] width 133 height 30
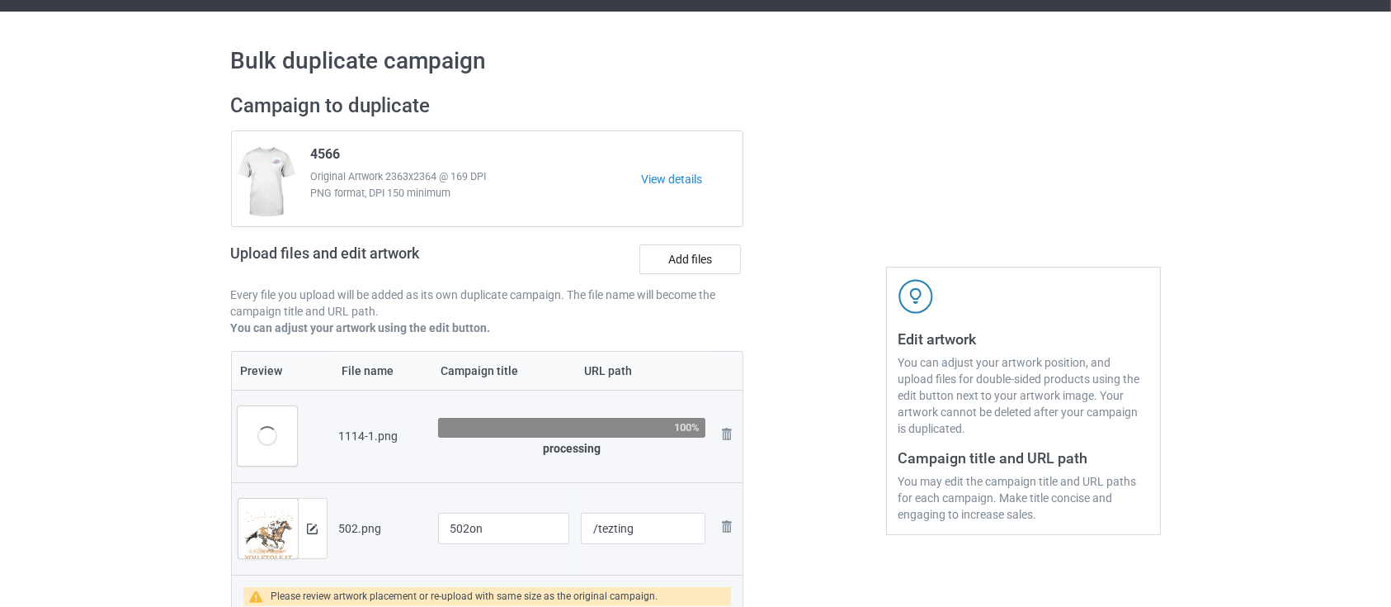
scroll to position [0, 0]
